Goal: Transaction & Acquisition: Purchase product/service

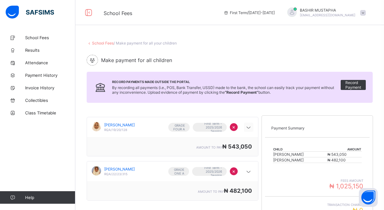
click at [250, 129] on icon at bounding box center [249, 128] width 8 height 6
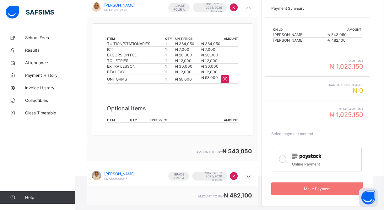
scroll to position [120, 0]
click at [173, 143] on div "amount to pay ₦ 543,050" at bounding box center [172, 151] width 171 height 19
click at [283, 160] on icon at bounding box center [283, 160] width 8 height 8
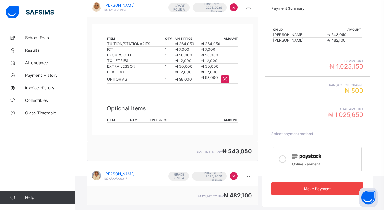
click at [313, 188] on span "Make Payment" at bounding box center [317, 189] width 83 height 5
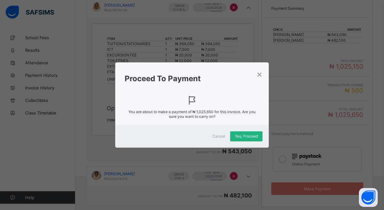
click at [248, 135] on span "Yes, Proceed" at bounding box center [246, 136] width 23 height 5
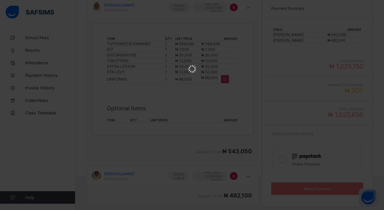
scroll to position [0, 0]
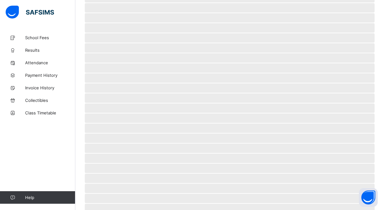
scroll to position [23, 0]
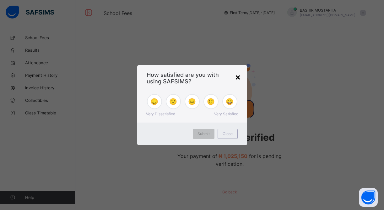
click at [236, 78] on div "×" at bounding box center [238, 77] width 6 height 11
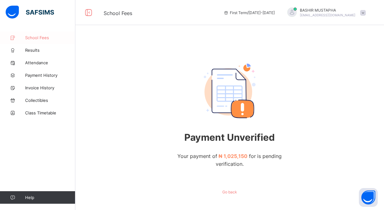
click at [40, 39] on span "School Fees" at bounding box center [50, 37] width 50 height 5
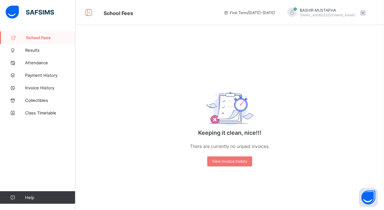
click at [37, 39] on span "School Fees" at bounding box center [50, 37] width 49 height 5
click at [32, 51] on span "Results" at bounding box center [50, 50] width 50 height 5
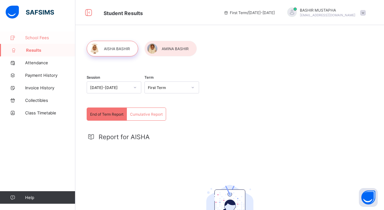
click at [38, 35] on span "School Fees" at bounding box center [50, 37] width 50 height 5
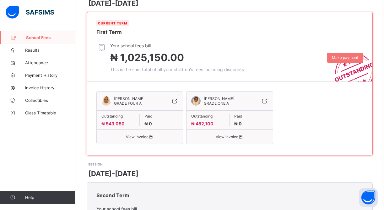
scroll to position [103, 0]
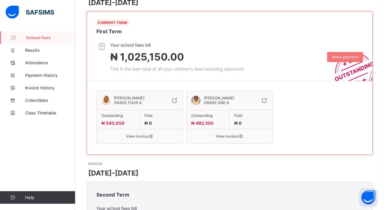
click at [148, 137] on icon at bounding box center [150, 136] width 5 height 5
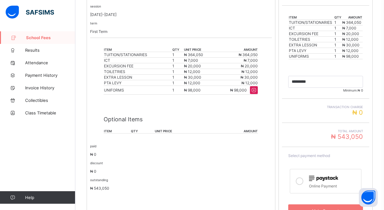
scroll to position [144, 0]
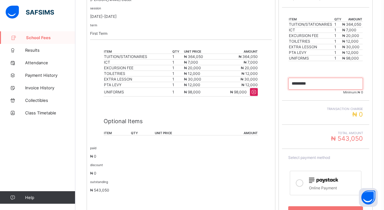
click at [315, 83] on input "currency" at bounding box center [325, 84] width 75 height 12
click at [300, 85] on input "currency" at bounding box center [325, 84] width 75 height 12
click at [331, 87] on input "currency" at bounding box center [325, 84] width 75 height 12
type input "*********"
click at [302, 185] on icon at bounding box center [300, 184] width 8 height 8
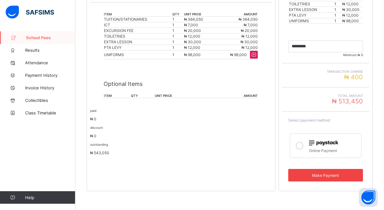
scroll to position [181, 0]
click at [331, 175] on span "Make Payment" at bounding box center [325, 175] width 65 height 5
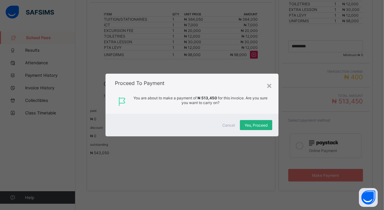
click at [254, 125] on span "Yes, Proceed" at bounding box center [256, 125] width 23 height 5
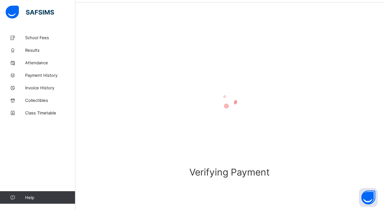
scroll to position [23, 0]
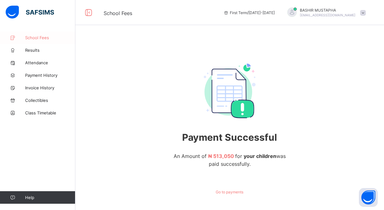
click at [44, 36] on span "School Fees" at bounding box center [50, 37] width 50 height 5
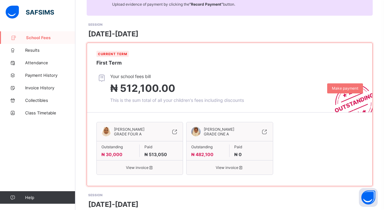
scroll to position [73, 0]
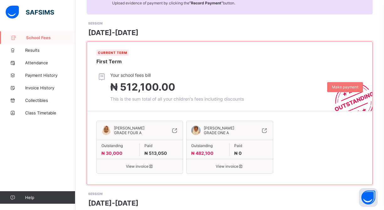
click at [239, 166] on icon at bounding box center [240, 166] width 5 height 5
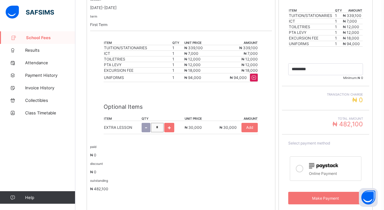
scroll to position [158, 0]
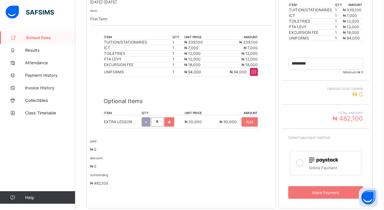
click at [302, 165] on icon at bounding box center [300, 163] width 8 height 8
click at [321, 196] on div "Make Payment" at bounding box center [325, 192] width 75 height 13
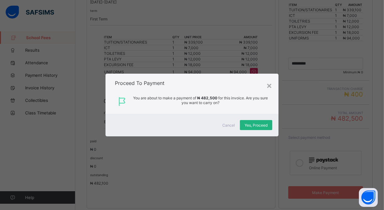
click at [256, 127] on span "Yes, Proceed" at bounding box center [256, 125] width 23 height 5
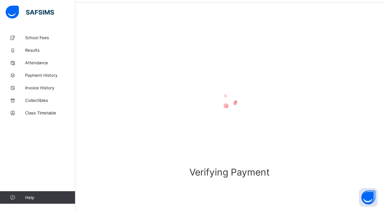
scroll to position [23, 0]
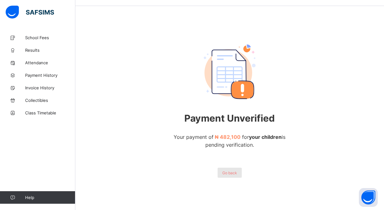
click at [226, 176] on div "Go back" at bounding box center [230, 173] width 24 height 10
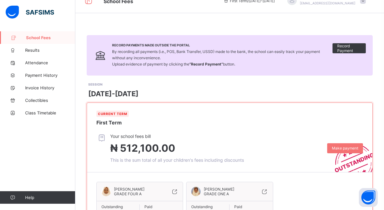
scroll to position [12, 0]
click at [250, 146] on div "Your school fees bill ₦ 512,100.00 This is the sum total of all your children's…" at bounding box center [234, 148] width 276 height 29
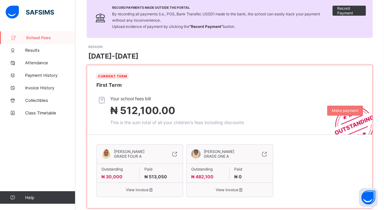
scroll to position [50, 0]
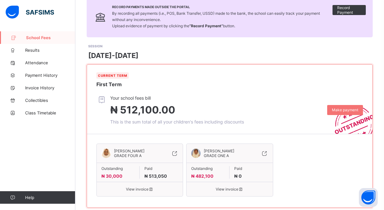
click at [233, 190] on span "View invoice" at bounding box center [229, 189] width 77 height 5
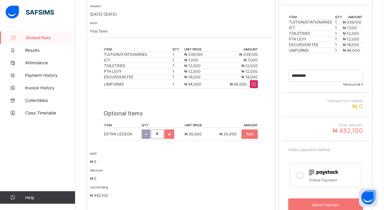
scroll to position [151, 0]
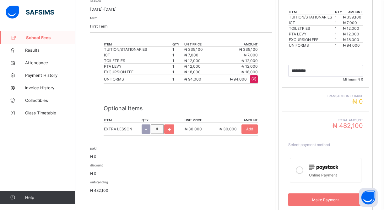
click at [301, 172] on icon at bounding box center [300, 171] width 8 height 8
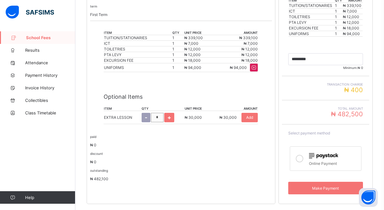
scroll to position [167, 0]
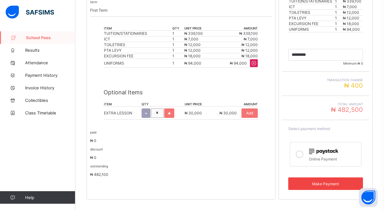
click at [318, 185] on span "Make Payment" at bounding box center [325, 184] width 65 height 5
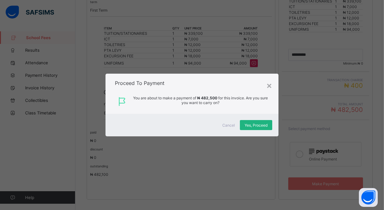
click at [256, 129] on div "Yes, Proceed" at bounding box center [256, 125] width 32 height 10
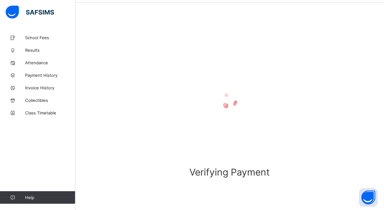
scroll to position [23, 0]
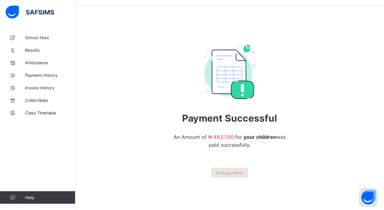
click at [231, 174] on span "Go to payments" at bounding box center [230, 173] width 28 height 5
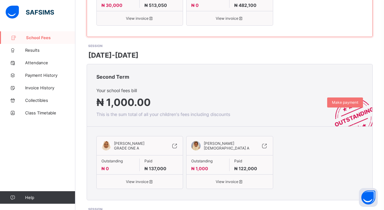
scroll to position [222, 0]
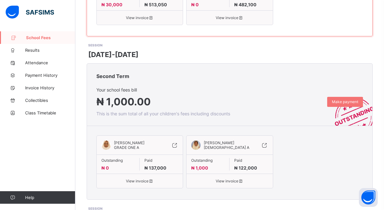
click at [229, 181] on span "View invoice" at bounding box center [229, 181] width 77 height 5
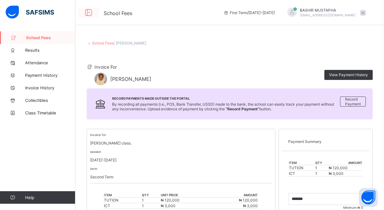
click at [87, 12] on icon at bounding box center [88, 12] width 11 height 9
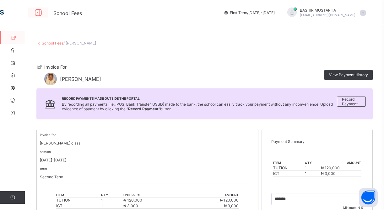
click at [36, 13] on icon at bounding box center [38, 12] width 11 height 9
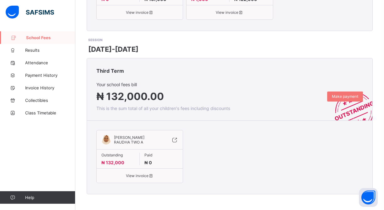
scroll to position [391, 0]
click at [147, 175] on span "View invoice" at bounding box center [139, 176] width 77 height 5
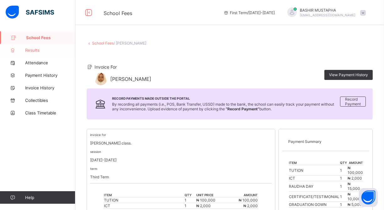
click at [36, 53] on link "Results" at bounding box center [37, 50] width 75 height 13
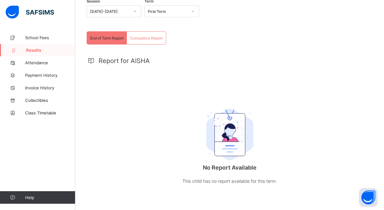
scroll to position [76, 0]
click at [109, 38] on span "End of Term Report" at bounding box center [106, 38] width 33 height 5
click at [138, 39] on span "Cumulative Report" at bounding box center [146, 38] width 33 height 5
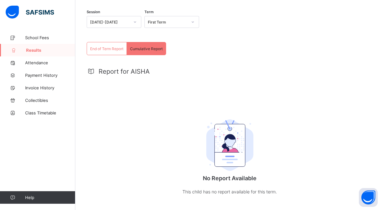
click at [106, 48] on span "End of Term Report" at bounding box center [106, 48] width 33 height 5
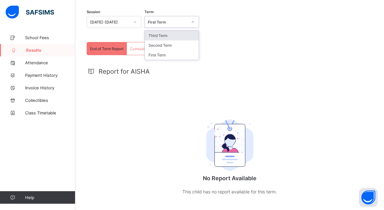
click at [192, 22] on icon at bounding box center [193, 22] width 4 height 6
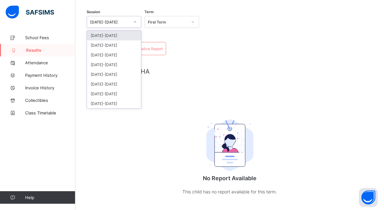
click at [127, 21] on div "[DATE]-[DATE]" at bounding box center [110, 22] width 40 height 5
click at [110, 45] on div "[DATE]-[DATE]" at bounding box center [114, 45] width 54 height 10
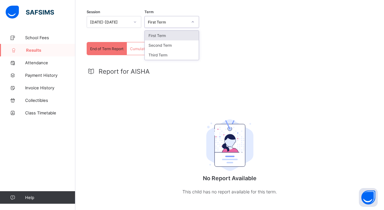
click at [193, 21] on icon at bounding box center [193, 22] width 4 height 6
click at [159, 55] on div "Third Term" at bounding box center [172, 55] width 54 height 10
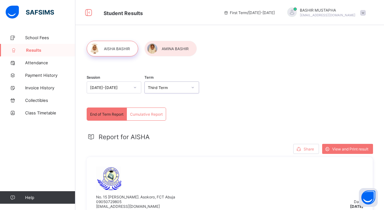
scroll to position [0, 0]
click at [168, 47] on div at bounding box center [170, 49] width 52 height 16
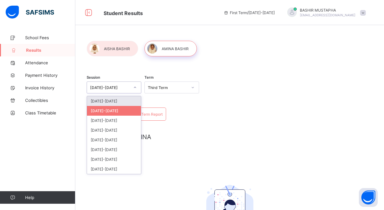
click at [136, 86] on icon at bounding box center [135, 87] width 4 height 6
click at [111, 110] on div "[DATE]-[DATE]" at bounding box center [114, 111] width 54 height 10
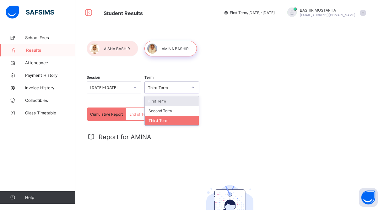
click at [184, 90] on div "Third Term" at bounding box center [166, 87] width 42 height 9
click at [163, 120] on div "Third Term" at bounding box center [172, 121] width 54 height 10
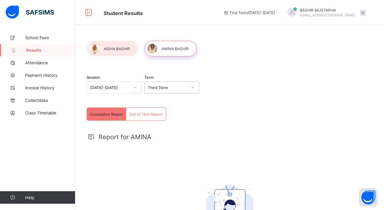
click at [141, 117] on div "End of Term Report" at bounding box center [146, 114] width 40 height 13
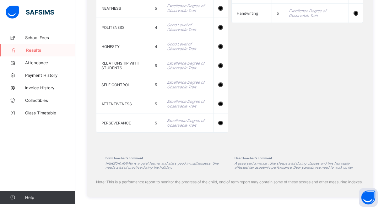
scroll to position [597, 0]
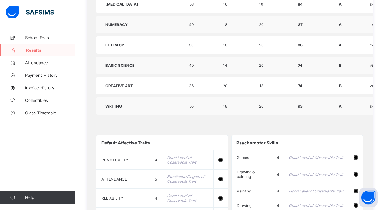
scroll to position [336, 0]
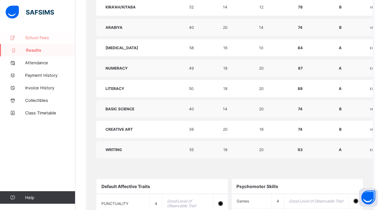
click at [42, 39] on span "School Fees" at bounding box center [50, 37] width 50 height 5
